Goal: Check status

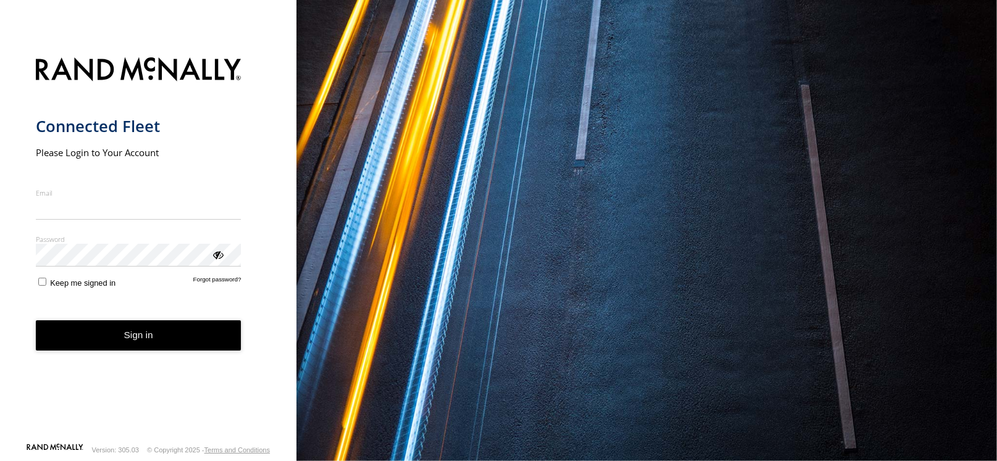
type input "**********"
click at [146, 342] on button "Sign in" at bounding box center [139, 336] width 206 height 30
click at [146, 335] on button "Sign in" at bounding box center [139, 336] width 206 height 30
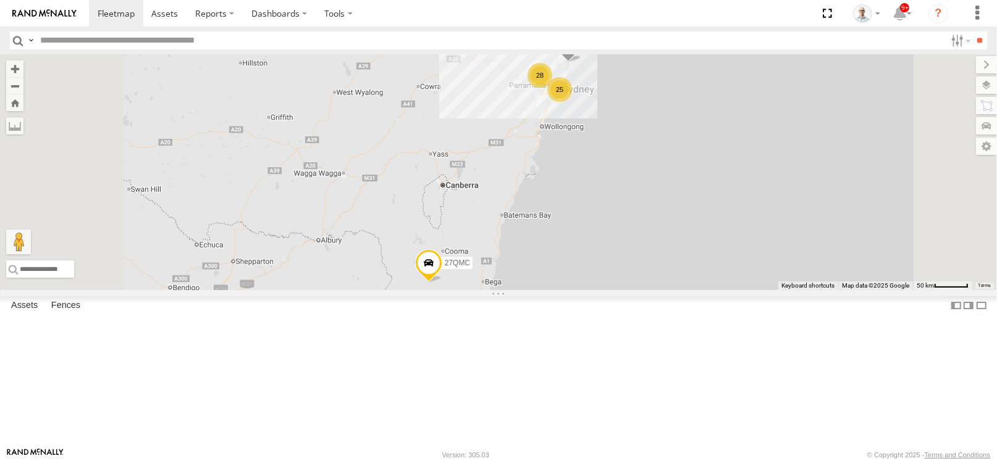
click at [552, 88] on div "28" at bounding box center [539, 75] width 25 height 25
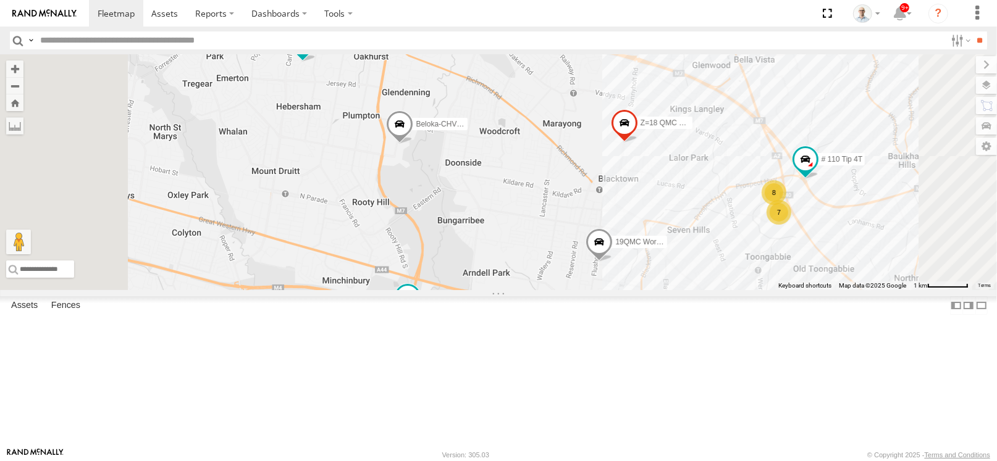
drag, startPoint x: 663, startPoint y: 314, endPoint x: 648, endPoint y: 144, distance: 170.5
click at [648, 144] on div "15 QMC-Spare 27QMC # KS75A 01 [PERSON_NAME]-EKV93V 19QMC Workshop 11 QMC [PERSO…" at bounding box center [498, 172] width 997 height 236
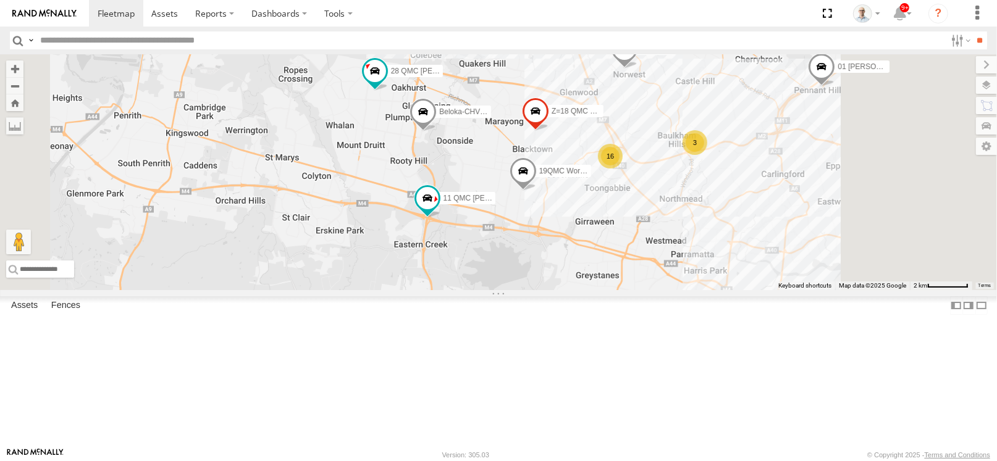
drag, startPoint x: 701, startPoint y: 195, endPoint x: 631, endPoint y: 222, distance: 75.5
click at [631, 221] on div "15 QMC-Spare 27QMC # KS75A 01 [PERSON_NAME]-EKV93V 19QMC Workshop 11 QMC [PERSO…" at bounding box center [498, 172] width 997 height 236
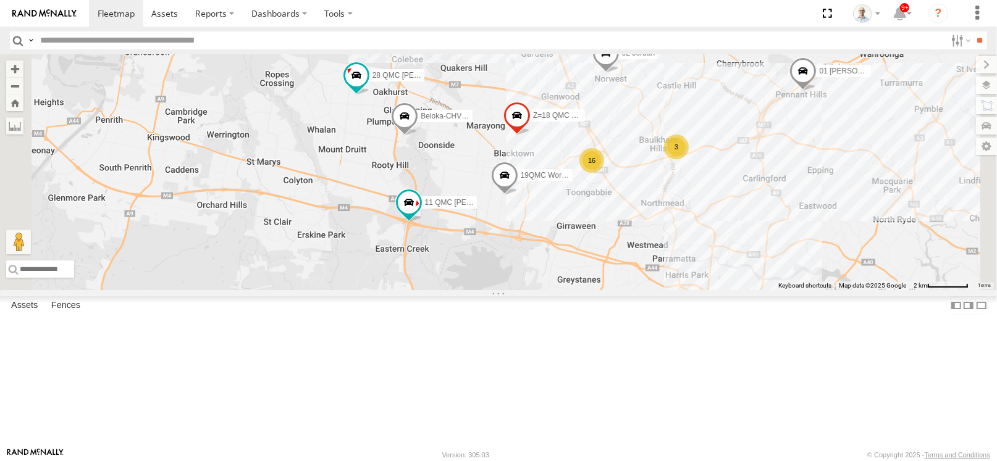
click at [604, 173] on div "16" at bounding box center [591, 160] width 25 height 25
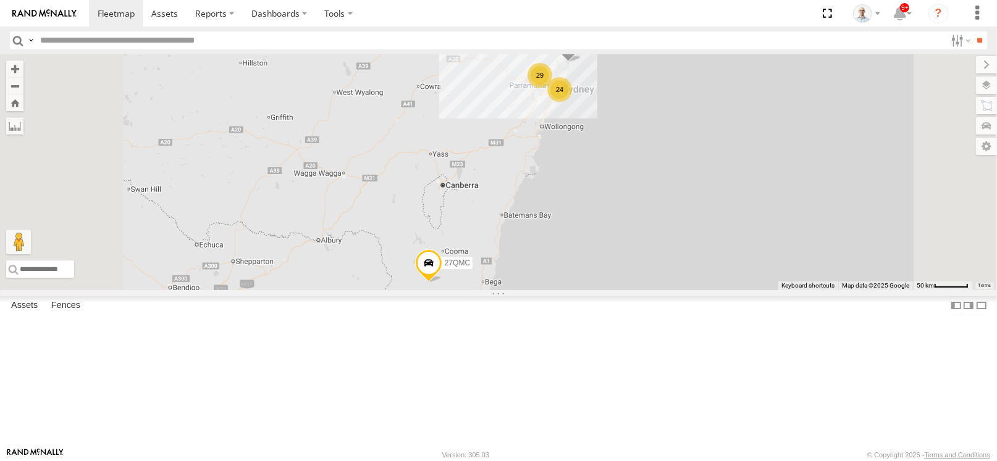
click at [552, 88] on div "29" at bounding box center [539, 75] width 25 height 25
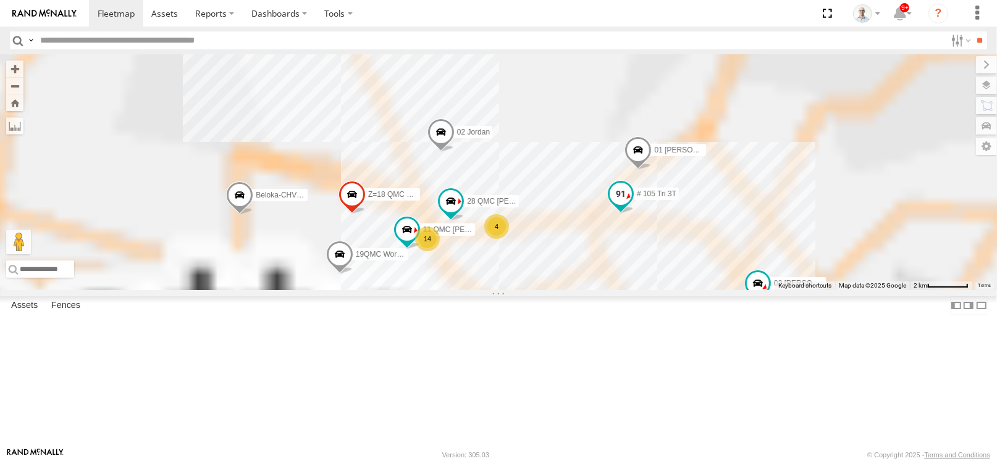
click at [632, 206] on span at bounding box center [621, 194] width 22 height 22
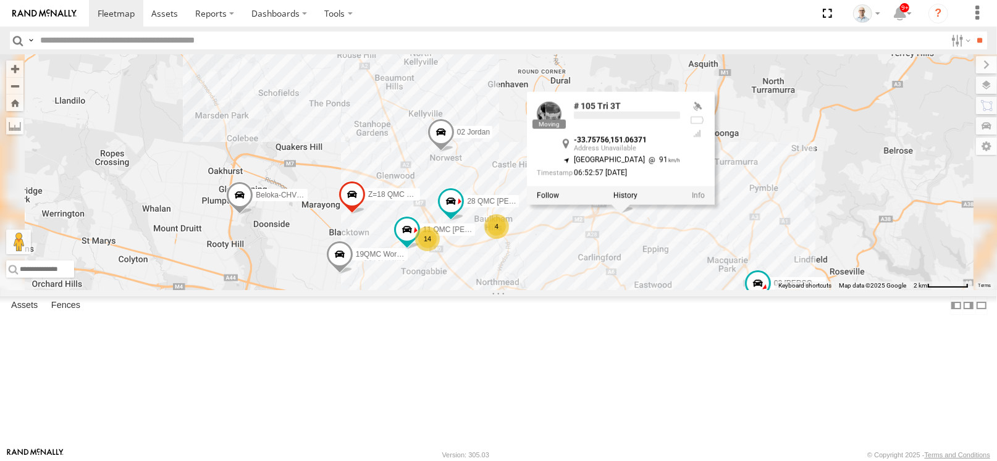
click at [763, 290] on div "15 QMC-Spare 27QMC 03 Jayden # KS75A 01 [PERSON_NAME]-EKV93V 19QMC Workshop Bel…" at bounding box center [498, 172] width 997 height 236
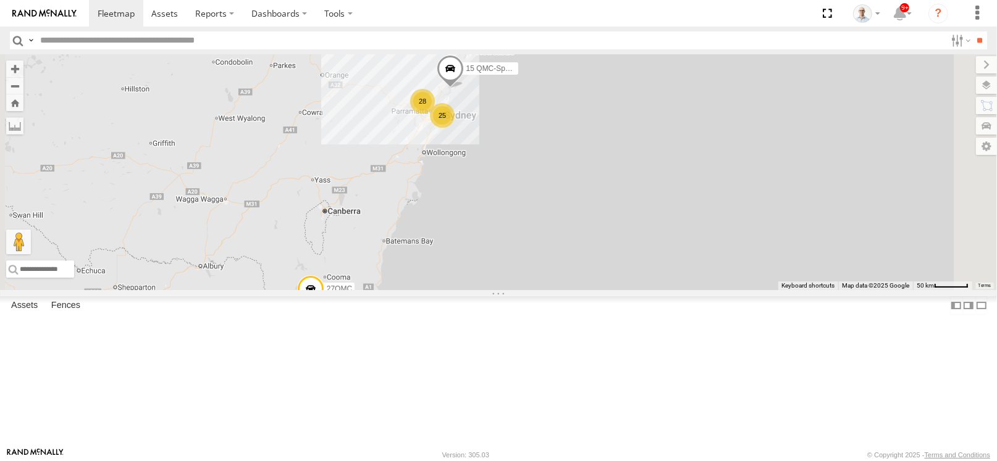
click at [435, 114] on div "28" at bounding box center [422, 101] width 25 height 25
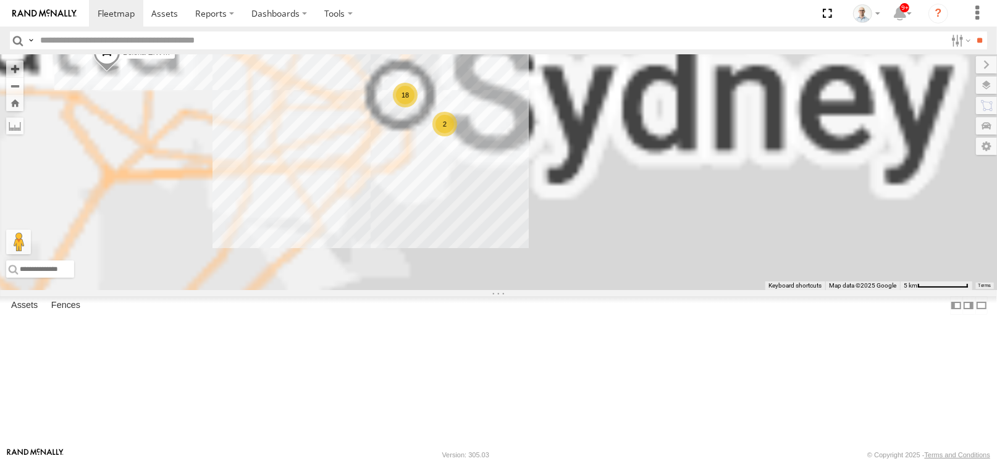
drag, startPoint x: 834, startPoint y: 268, endPoint x: 435, endPoint y: -9, distance: 485.0
click at [435, 0] on html at bounding box center [498, 230] width 997 height 461
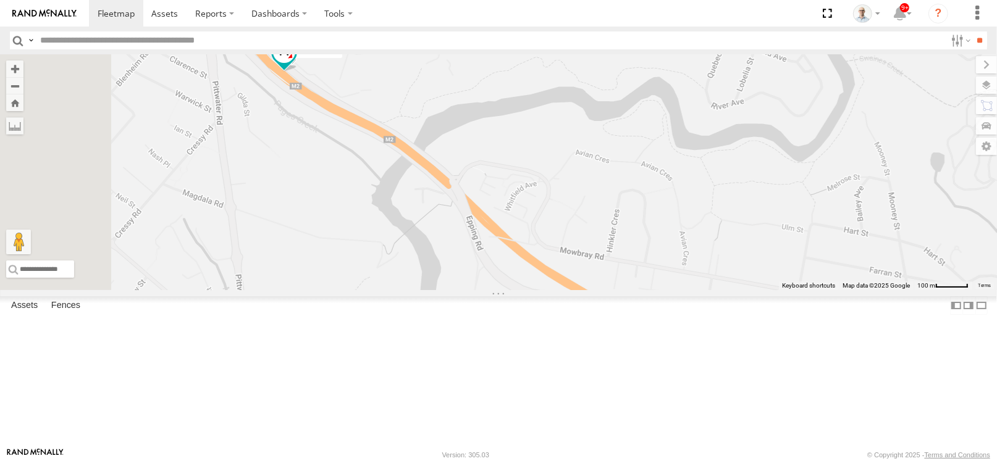
drag, startPoint x: 653, startPoint y: 227, endPoint x: 811, endPoint y: 206, distance: 159.5
click at [811, 206] on div "15 QMC-Spare 27QMC # KS75A 01 [PERSON_NAME]-EKV93V Beloka-CHV61N # 102 UD 9T 02…" at bounding box center [498, 172] width 997 height 236
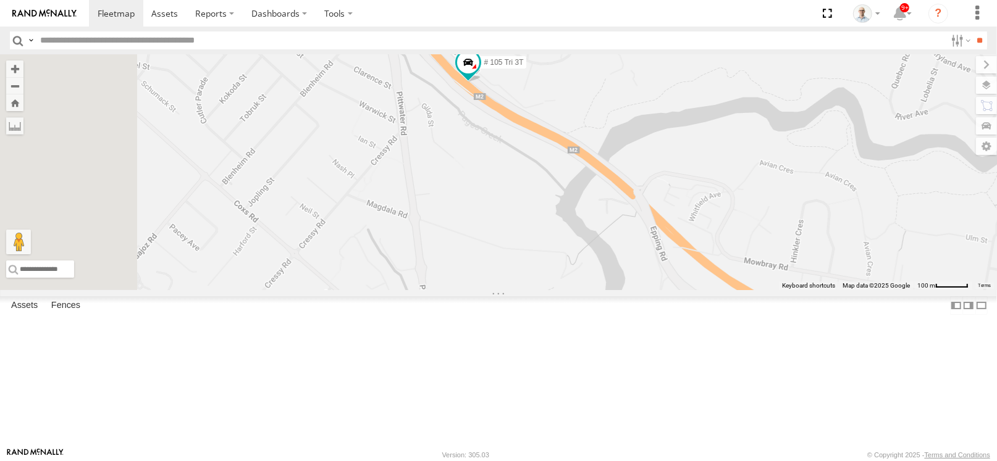
drag, startPoint x: 536, startPoint y: 154, endPoint x: 721, endPoint y: 169, distance: 185.2
click at [720, 169] on div "15 QMC-Spare 27QMC # KS75A 01 [PERSON_NAME]-EKV93V Beloka-CHV61N # 102 UD 9T 02…" at bounding box center [498, 172] width 997 height 236
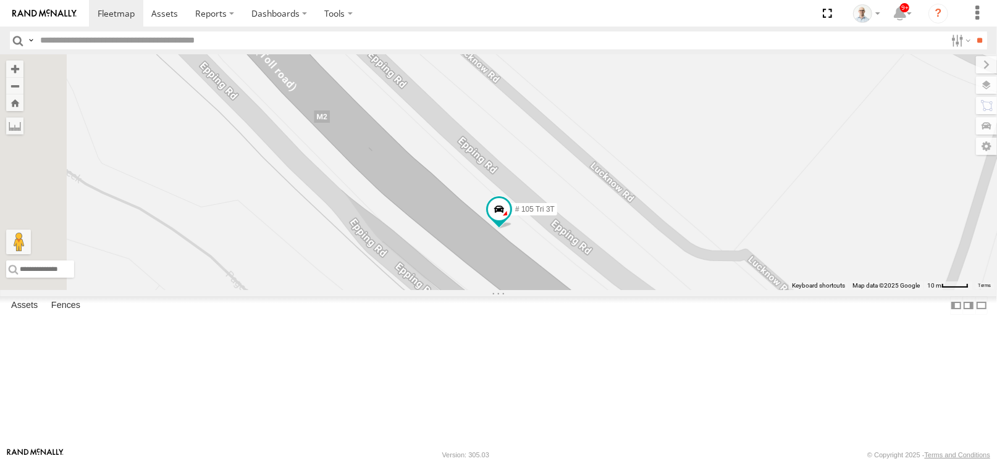
drag, startPoint x: 656, startPoint y: 182, endPoint x: 921, endPoint y: 485, distance: 402.6
click at [921, 461] on html at bounding box center [498, 230] width 997 height 461
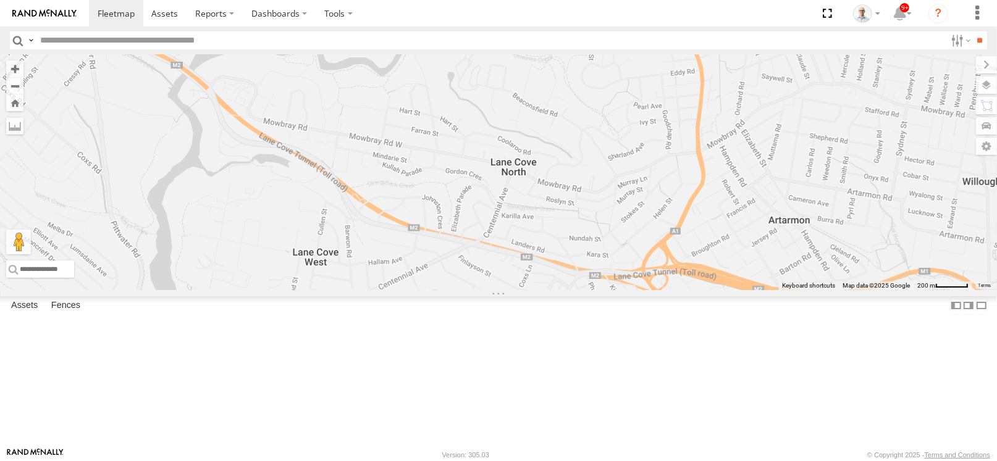
drag, startPoint x: 857, startPoint y: 289, endPoint x: 292, endPoint y: 107, distance: 593.1
click at [292, 107] on main "← Move left → Move right ↑ Move up ↓ Move down + Zoom in - Zoom out Home Jump l…" at bounding box center [498, 250] width 997 height 393
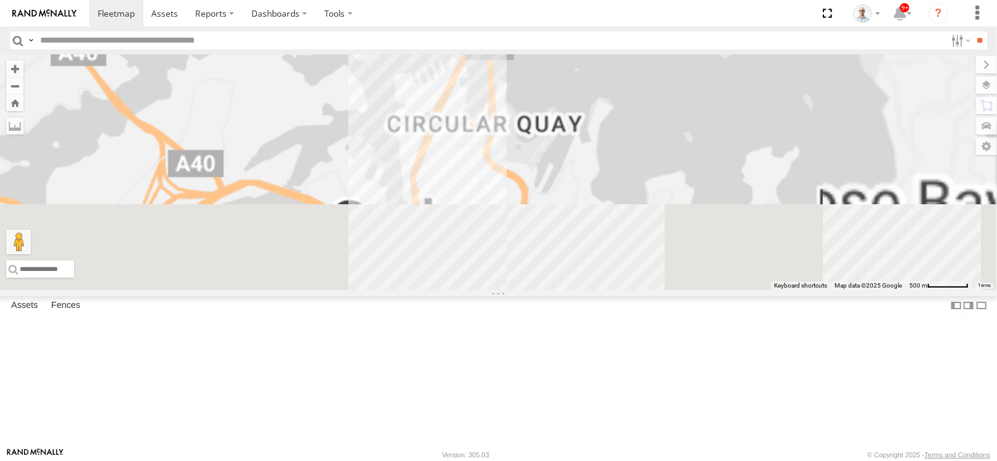
drag, startPoint x: 662, startPoint y: 332, endPoint x: 613, endPoint y: 117, distance: 219.8
click at [613, 117] on div "Ultimo Uber 09QMC # KS75A 01 [PERSON_NAME]-EKV93V 19QMC Workshop Beloka-CHV61N …" at bounding box center [498, 172] width 997 height 236
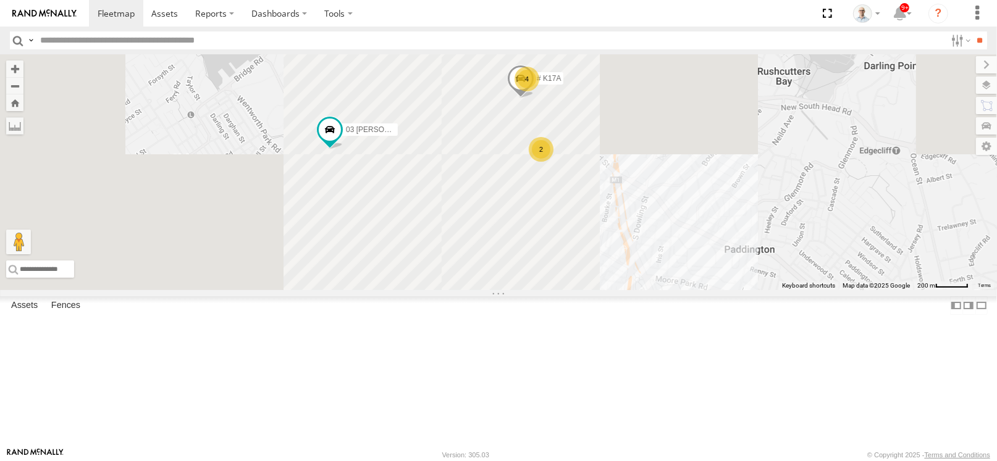
drag, startPoint x: 644, startPoint y: 380, endPoint x: 740, endPoint y: 166, distance: 235.2
click at [740, 166] on div "Ultimo Uber 09QMC # KS75A 01 [PERSON_NAME]-EKV93V 19QMC Workshop Beloka-CHV61N …" at bounding box center [498, 172] width 997 height 236
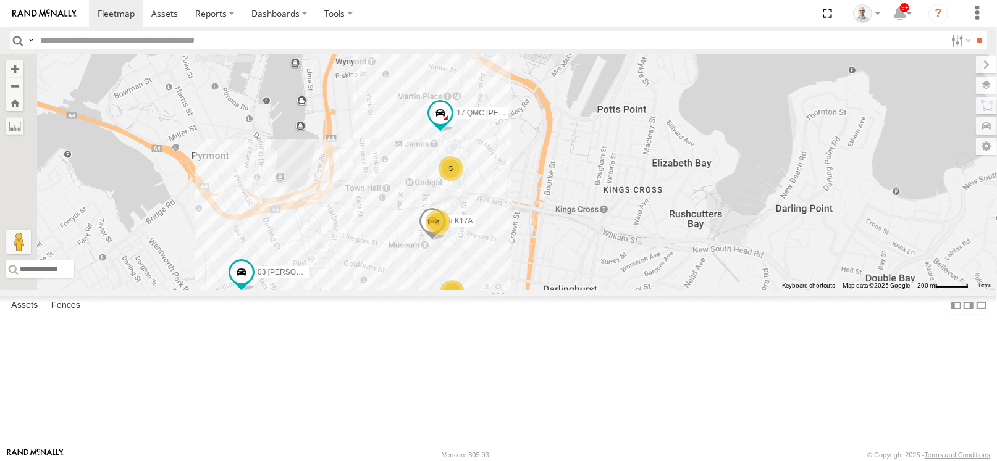
drag, startPoint x: 651, startPoint y: 279, endPoint x: 597, endPoint y: 413, distance: 144.0
click at [597, 290] on div "Ultimo Uber 09QMC # KS75A 01 [PERSON_NAME]-EKV93V 19QMC Workshop Beloka-CHV61N …" at bounding box center [498, 172] width 997 height 236
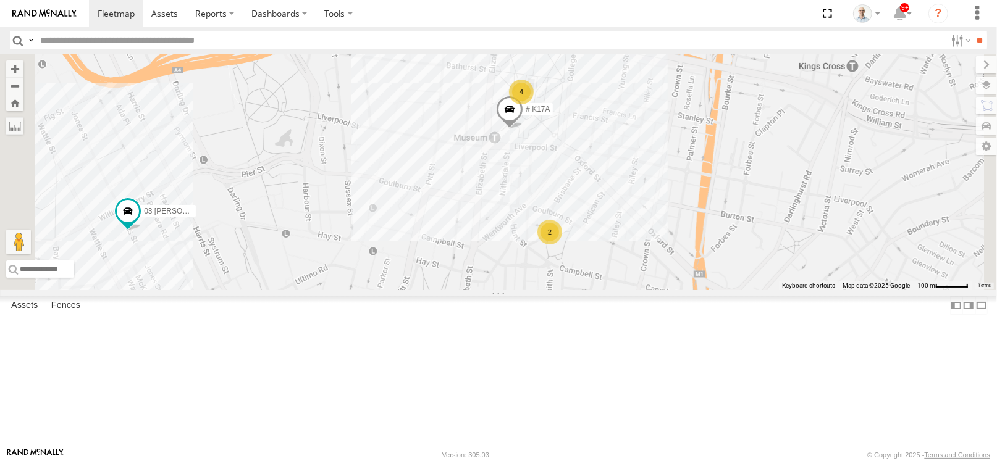
click at [562, 245] on div "2" at bounding box center [549, 232] width 25 height 25
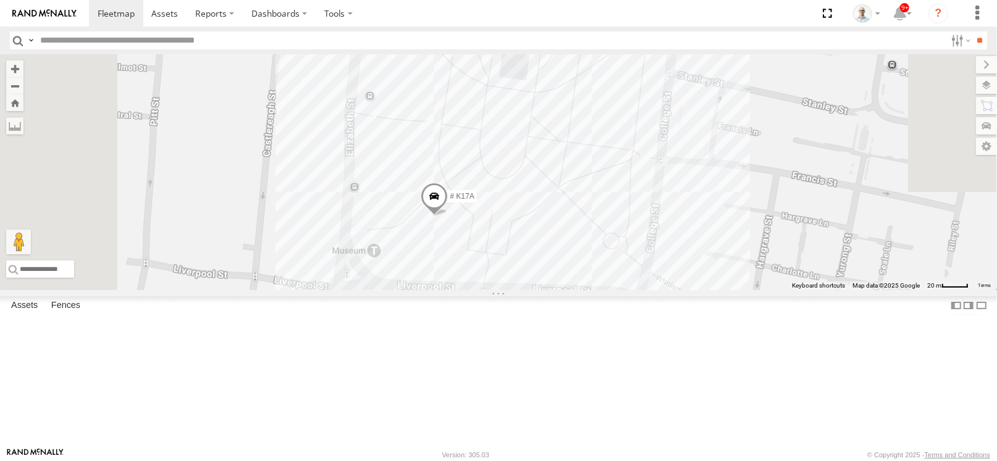
drag, startPoint x: 619, startPoint y: 216, endPoint x: 674, endPoint y: 484, distance: 273.7
click at [674, 461] on html at bounding box center [498, 230] width 997 height 461
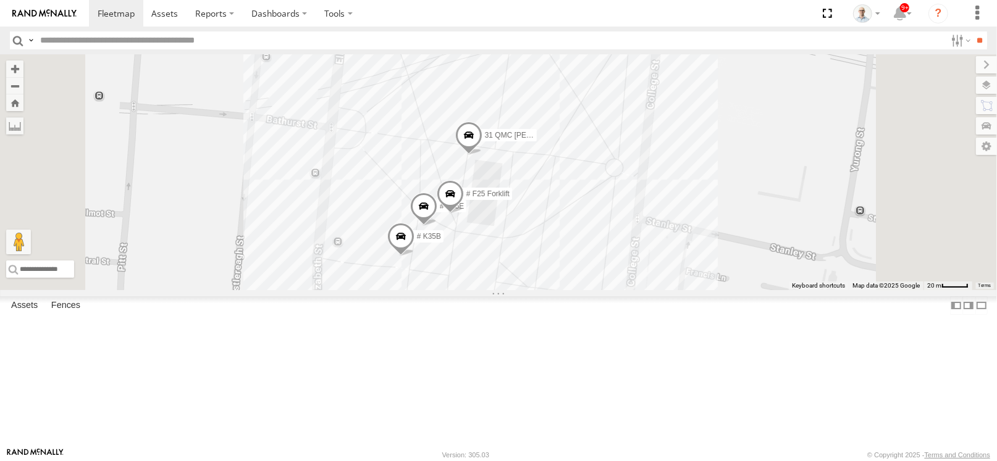
drag, startPoint x: 686, startPoint y: 325, endPoint x: 660, endPoint y: 456, distance: 133.4
click at [660, 456] on body at bounding box center [498, 230] width 997 height 461
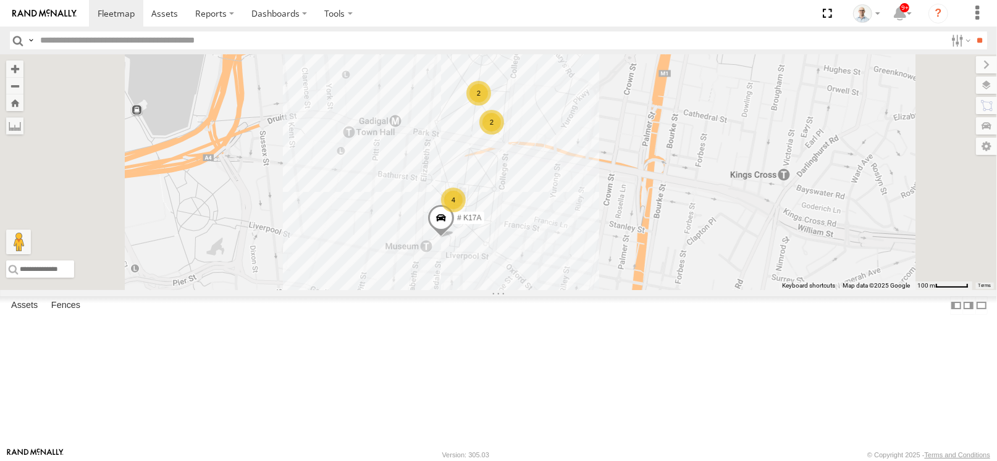
click at [491, 106] on div "2" at bounding box center [478, 93] width 25 height 25
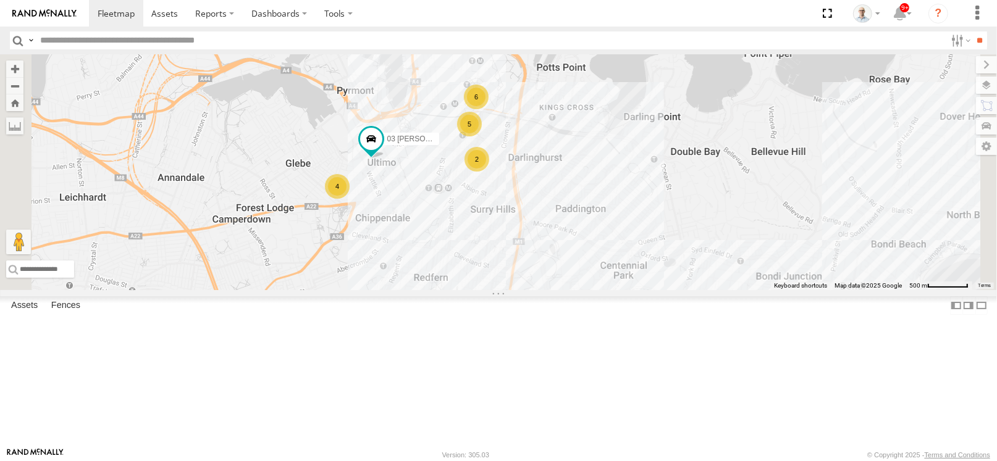
click at [350, 199] on div "4" at bounding box center [337, 186] width 25 height 25
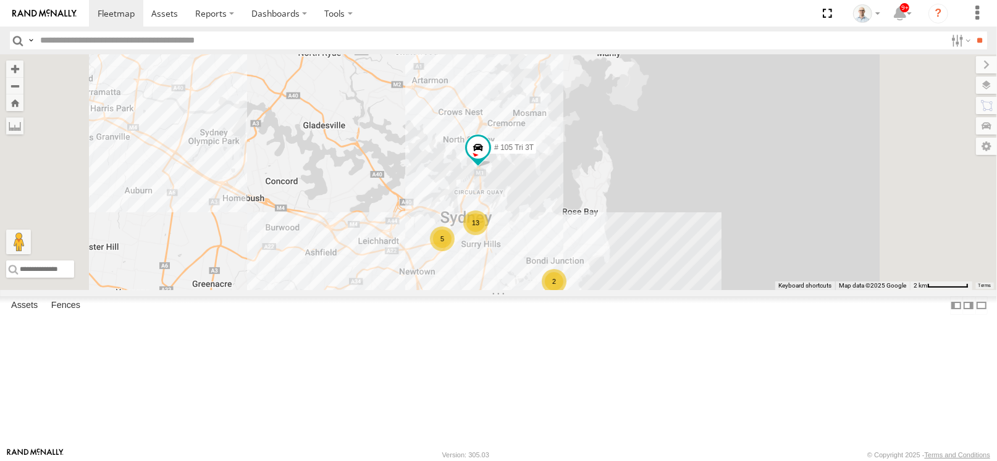
drag, startPoint x: 666, startPoint y: 230, endPoint x: 665, endPoint y: 279, distance: 49.4
click at [665, 279] on div "Ultimo Uber 09QMC # KS75A 01 [PERSON_NAME]-EKV93V 19QMC Workshop Beloka-CHV61N …" at bounding box center [498, 172] width 997 height 236
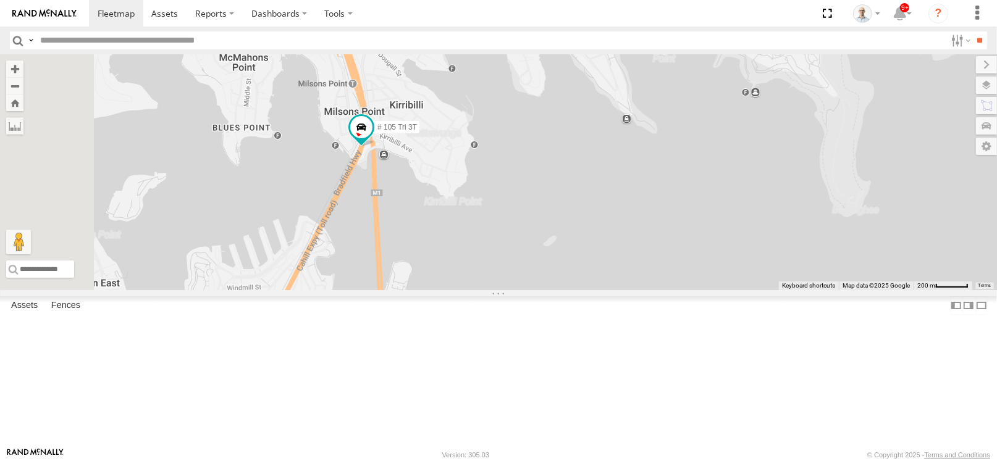
drag, startPoint x: 644, startPoint y: 250, endPoint x: 694, endPoint y: 244, distance: 50.4
click at [694, 244] on div "Ultimo Uber 09QMC # KS75A 01 [PERSON_NAME]-EKV93V 19QMC Workshop Beloka-CHV61N …" at bounding box center [498, 172] width 997 height 236
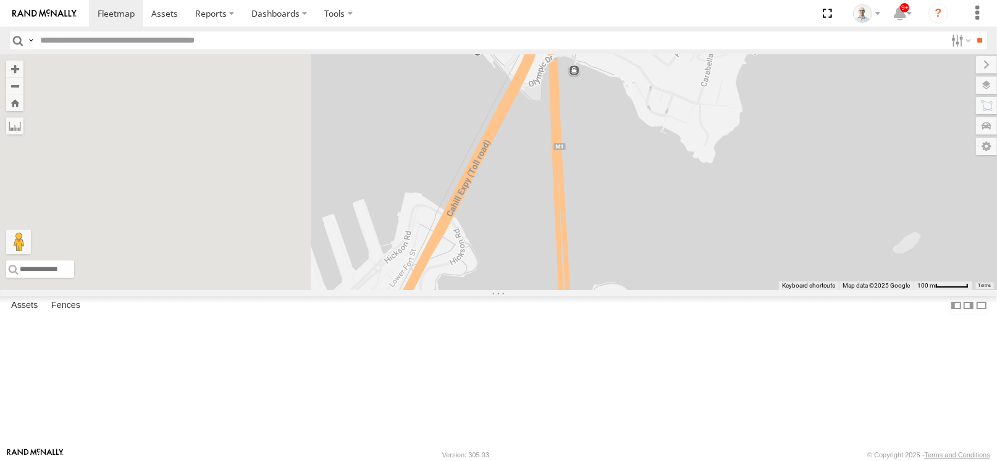
drag, startPoint x: 471, startPoint y: 223, endPoint x: 755, endPoint y: 162, distance: 290.6
click at [755, 162] on div "Ultimo Uber 09QMC # KS75A 01 [PERSON_NAME]-EKV93V 19QMC Workshop Beloka-CHV61N …" at bounding box center [498, 172] width 997 height 236
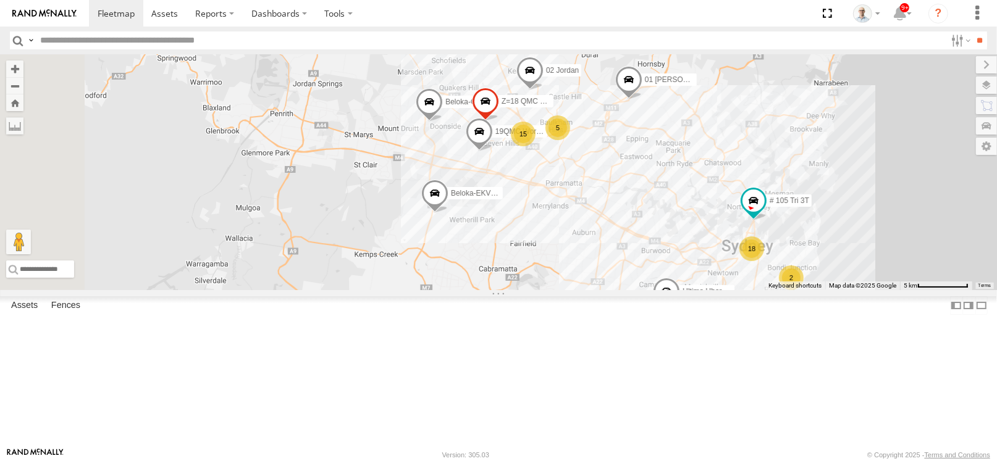
drag, startPoint x: 484, startPoint y: 127, endPoint x: 656, endPoint y: 253, distance: 213.3
click at [656, 253] on div "Ultimo Uber 09QMC # KS75A 01 [PERSON_NAME]-EKV93V 19QMC Workshop Beloka-CHV61N …" at bounding box center [498, 172] width 997 height 236
click at [537, 149] on div "15" at bounding box center [525, 136] width 25 height 25
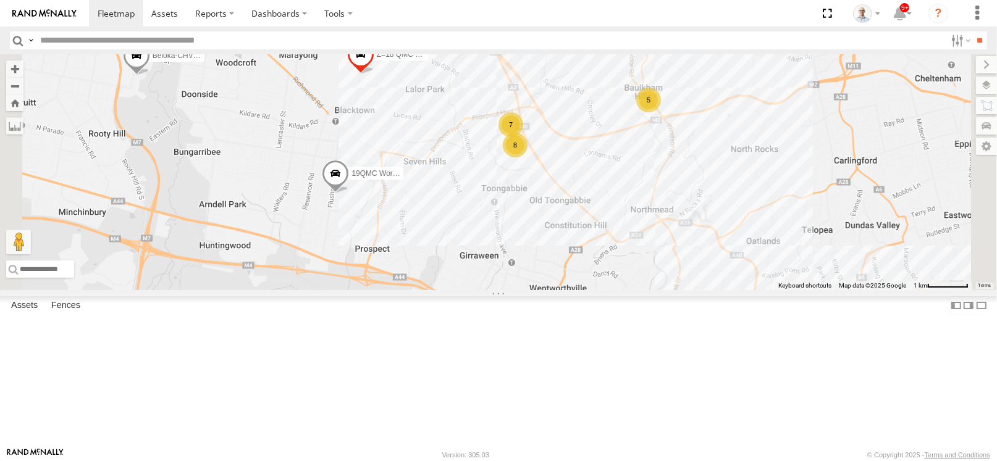
click at [523, 137] on div "7" at bounding box center [510, 124] width 25 height 25
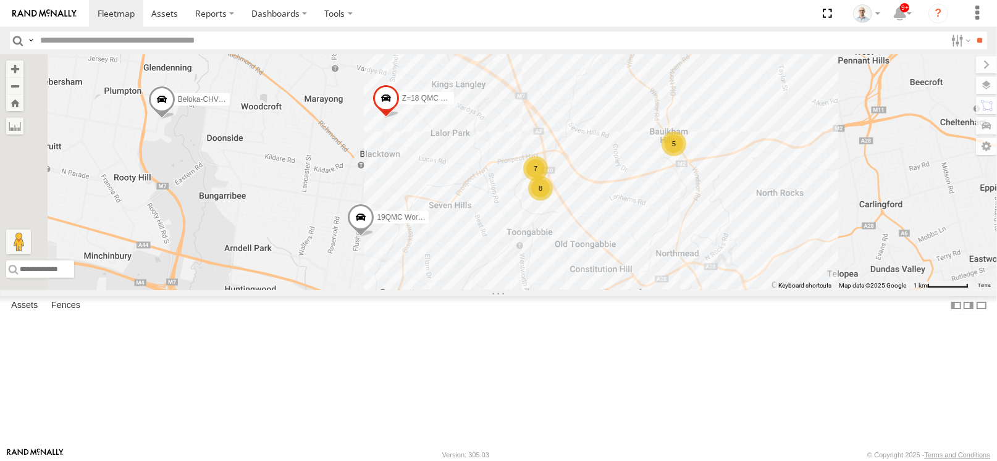
click at [553, 201] on div "8" at bounding box center [540, 188] width 25 height 25
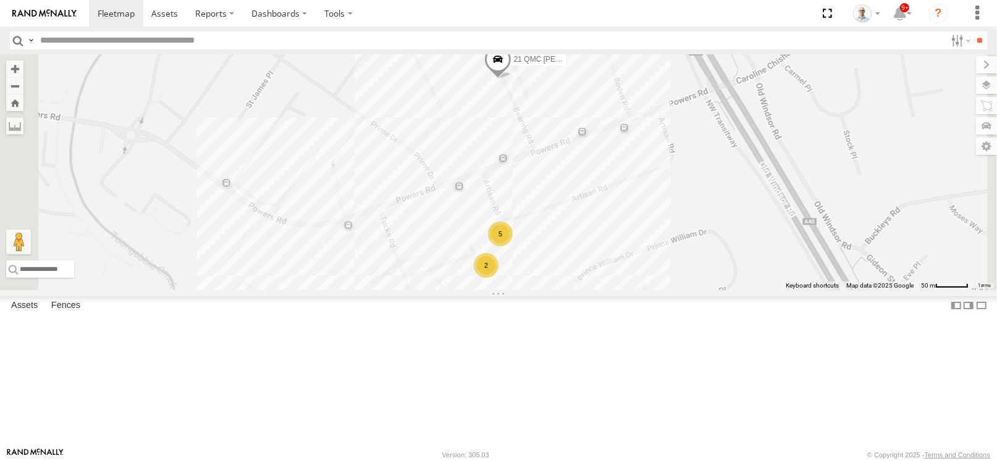
click at [513, 246] on div "5" at bounding box center [500, 234] width 25 height 25
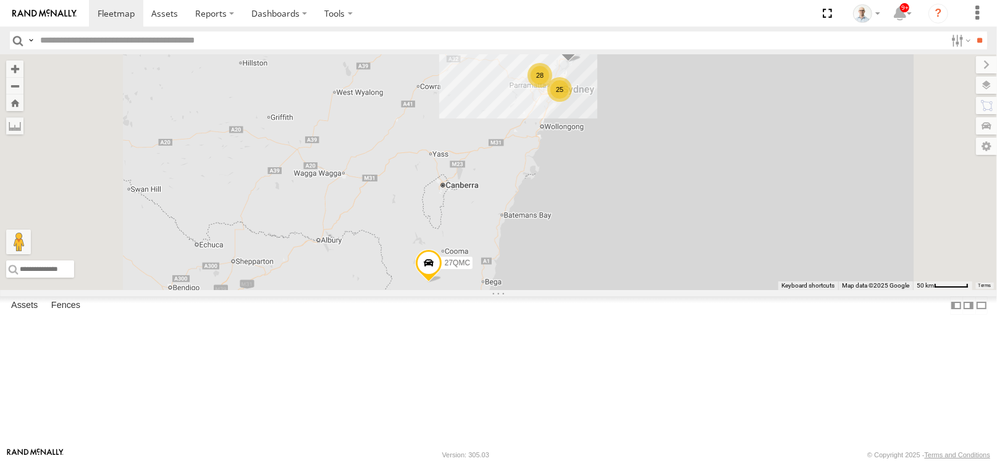
click at [572, 102] on div "25" at bounding box center [559, 89] width 25 height 25
click at [574, 102] on div "25" at bounding box center [562, 89] width 25 height 25
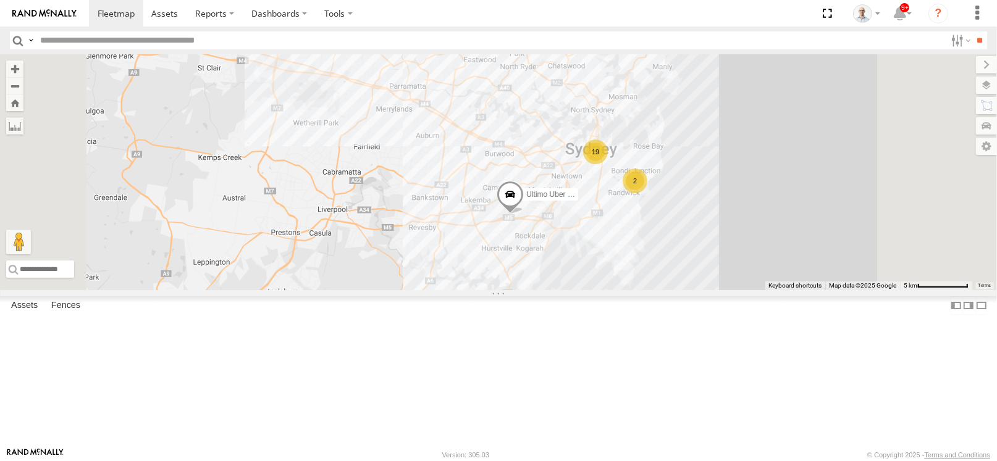
click at [647, 193] on div "2" at bounding box center [635, 181] width 25 height 25
click at [648, 193] on div "2" at bounding box center [635, 181] width 25 height 25
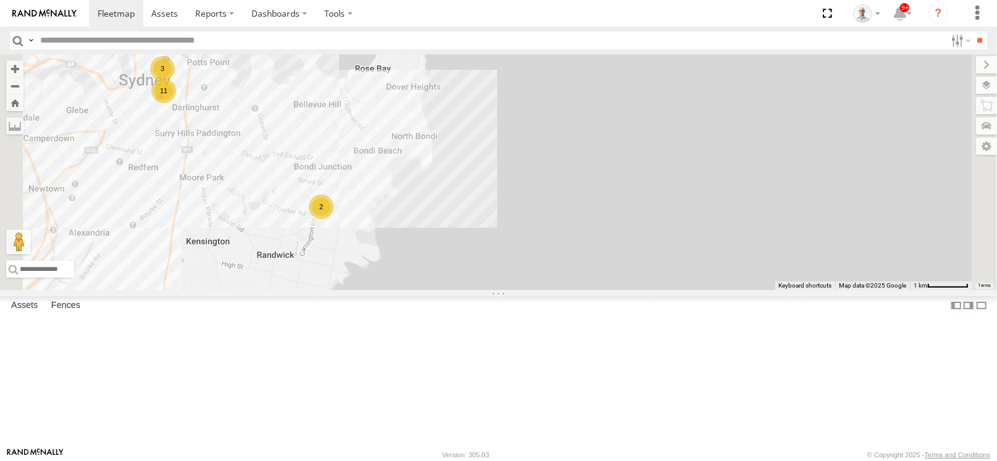
click at [559, 218] on div "15 QMC-Spare 27QMC Ultimo Uber 09QMC 01 [PERSON_NAME] 19QMC Workshop 02 Jordan …" at bounding box center [498, 172] width 997 height 236
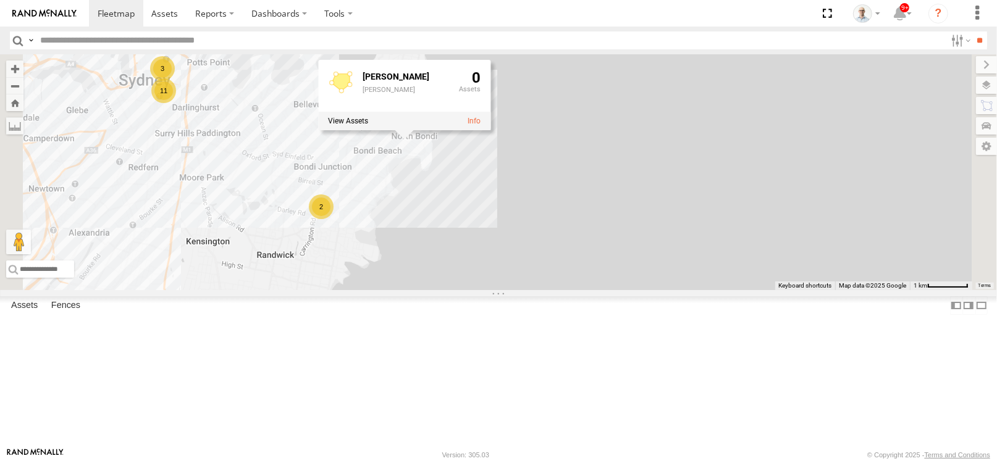
click at [552, 231] on div "15 QMC-Spare 27QMC Ultimo Uber 09QMC 01 [PERSON_NAME] 19QMC Workshop 02 Jordan …" at bounding box center [498, 172] width 997 height 236
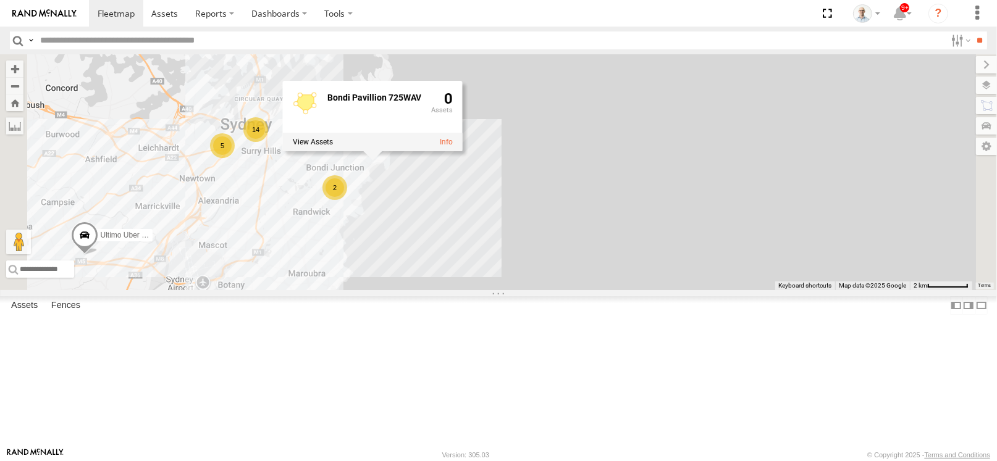
click at [268, 142] on div "14" at bounding box center [255, 129] width 25 height 25
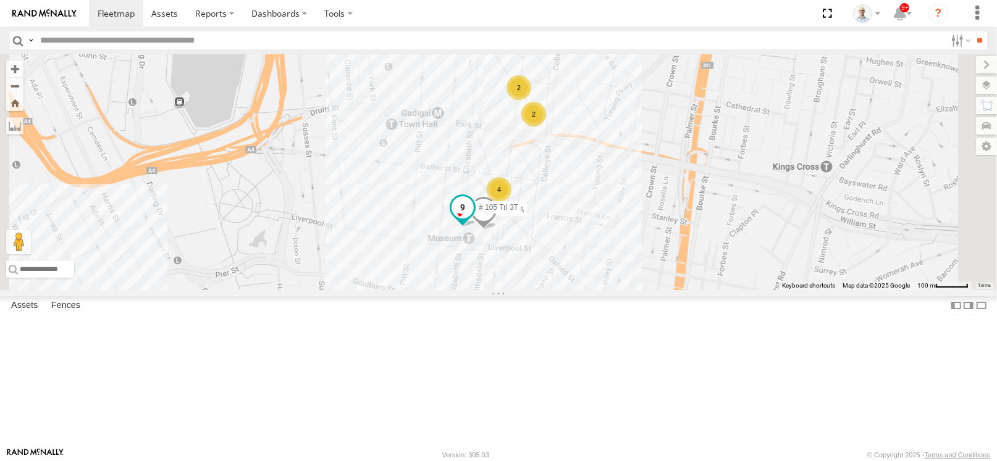
click at [518, 212] on span "# 105 Tri 3T" at bounding box center [499, 208] width 40 height 9
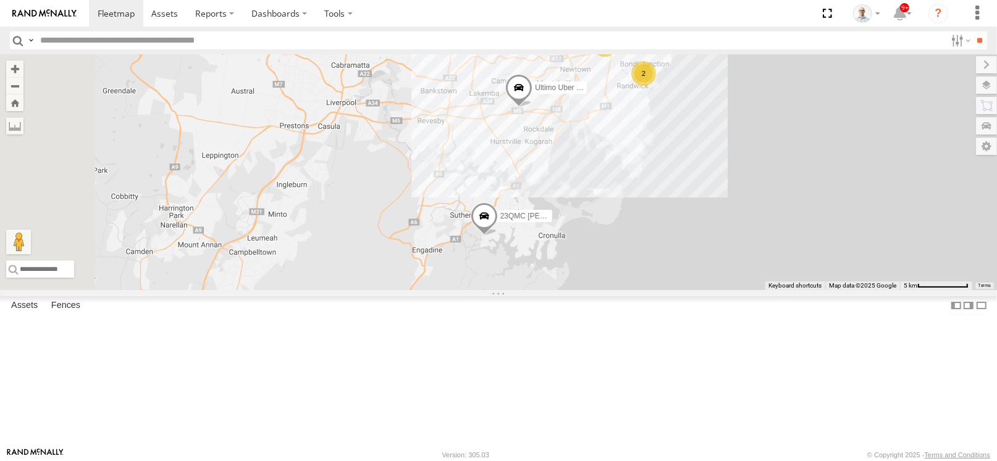
drag, startPoint x: 606, startPoint y: 254, endPoint x: 718, endPoint y: 91, distance: 197.7
click at [726, 82] on div "15 QMC-Spare 27QMC Ultimo Uber 09QMC 01 [PERSON_NAME] 19QMC Workshop 02 Jordan …" at bounding box center [498, 172] width 997 height 236
